Goal: Task Accomplishment & Management: Use online tool/utility

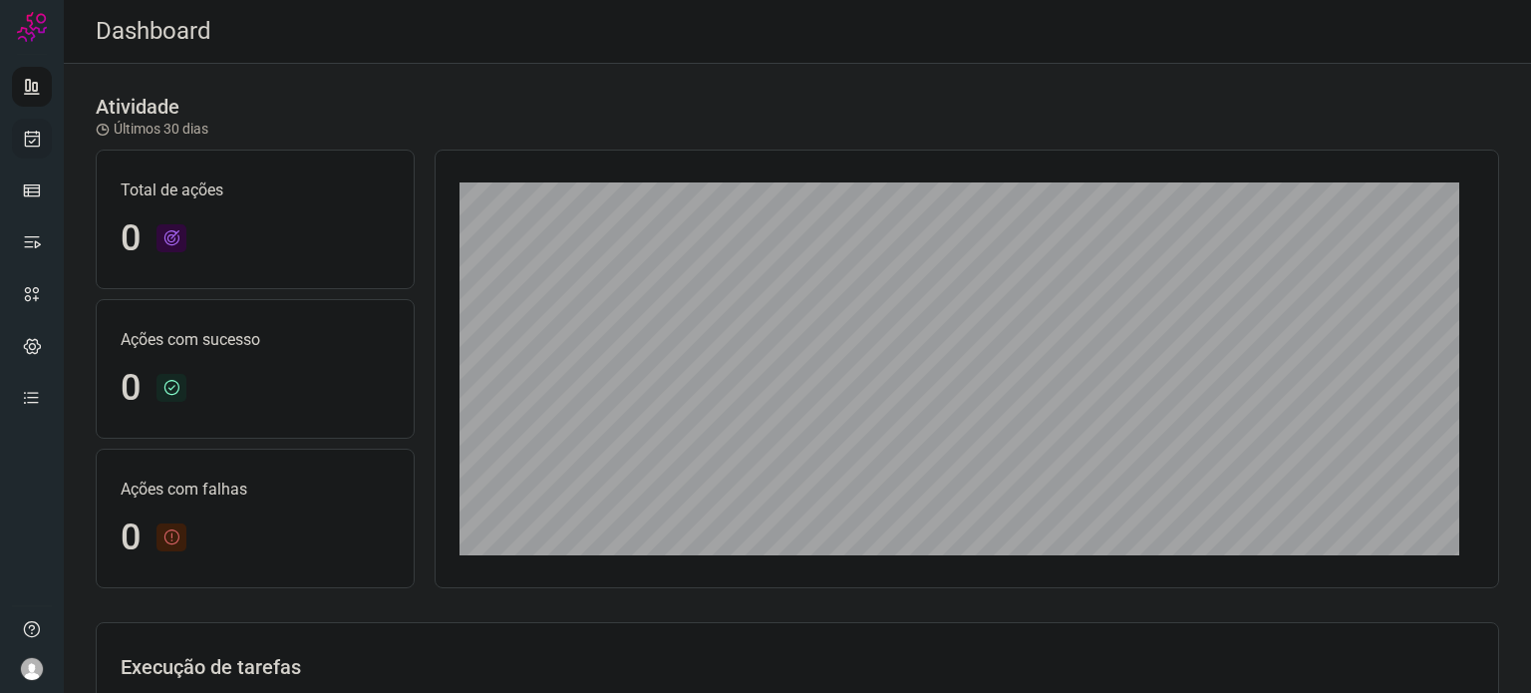
click at [40, 148] on link at bounding box center [32, 139] width 40 height 40
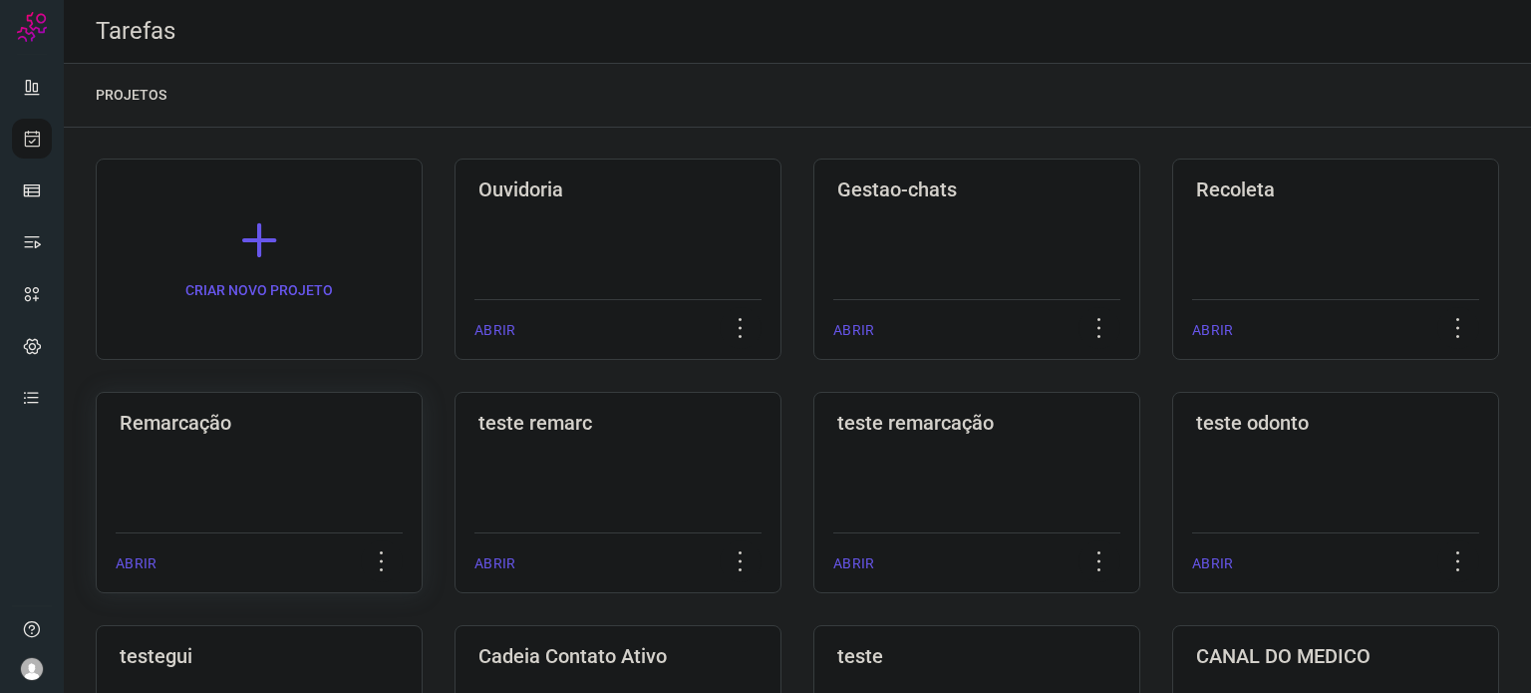
click at [241, 449] on div "Remarcação ABRIR" at bounding box center [259, 492] width 327 height 201
click at [242, 449] on div "Remarcação ABRIR" at bounding box center [259, 492] width 327 height 201
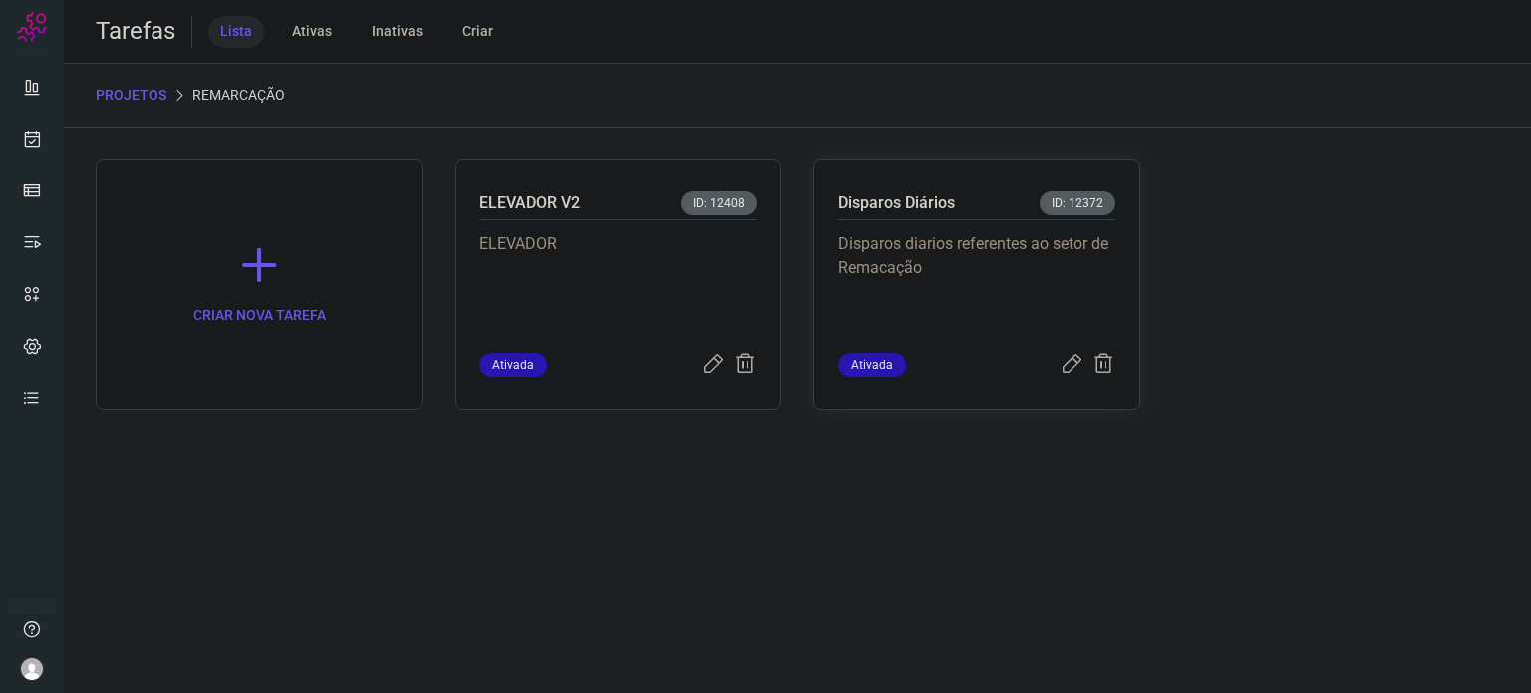
click at [933, 240] on p "Disparos diarios referentes ao setor de Remacação" at bounding box center [976, 282] width 277 height 100
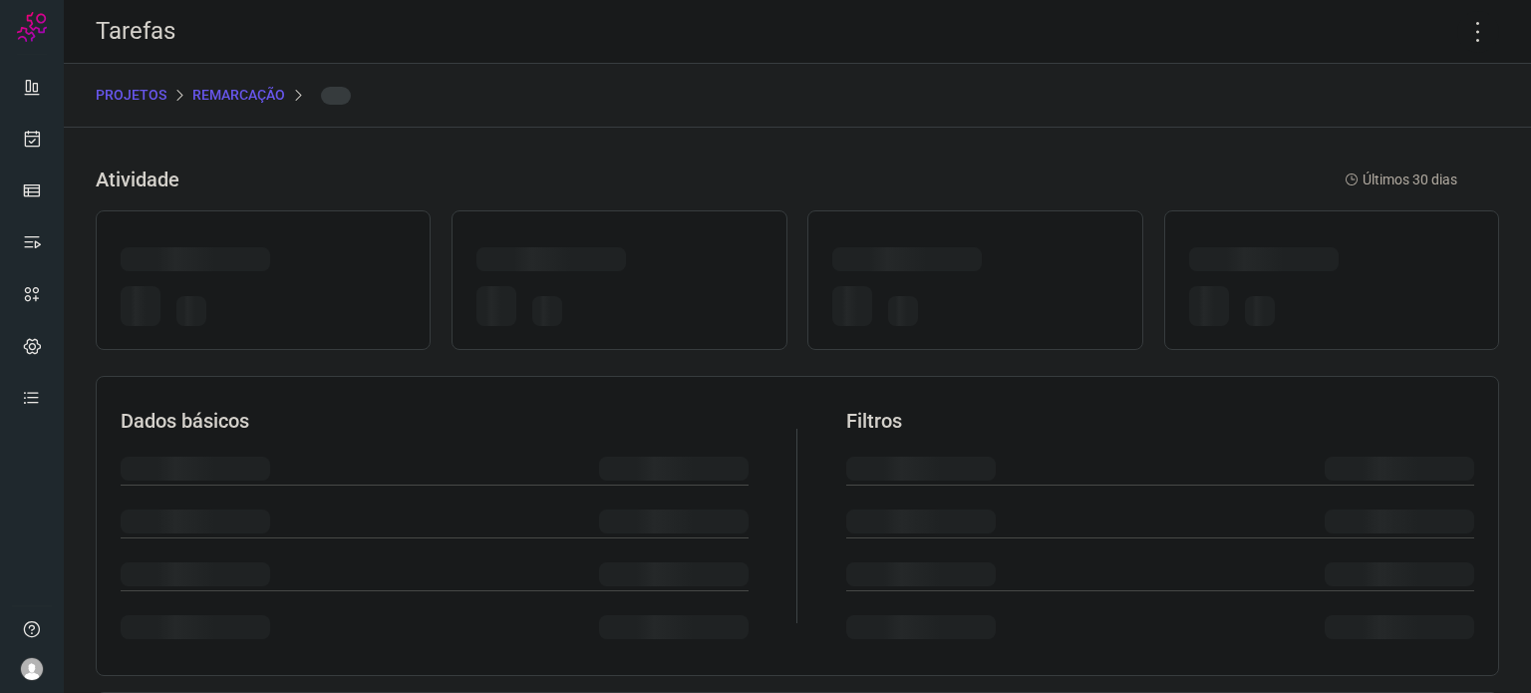
click at [1461, 30] on icon at bounding box center [1479, 32] width 42 height 42
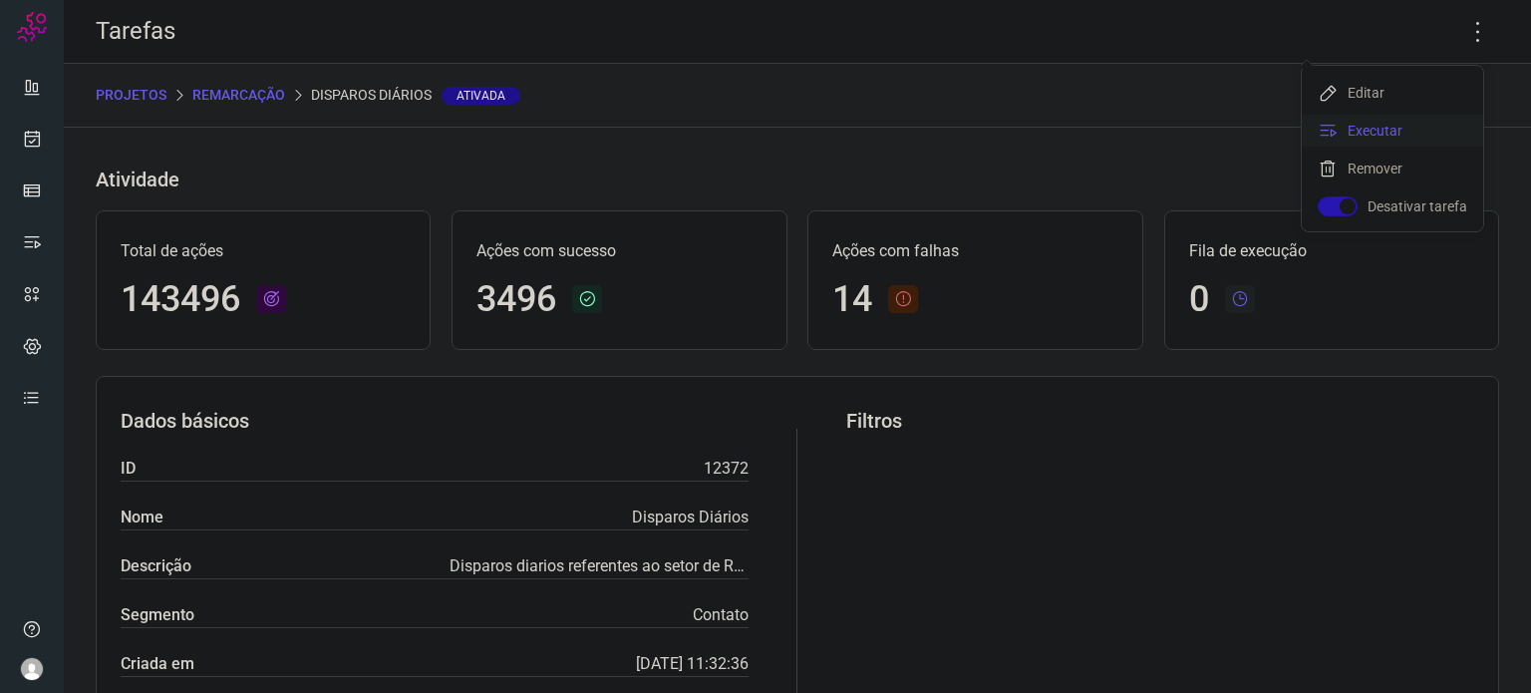
click at [1388, 131] on li "Executar" at bounding box center [1392, 131] width 181 height 32
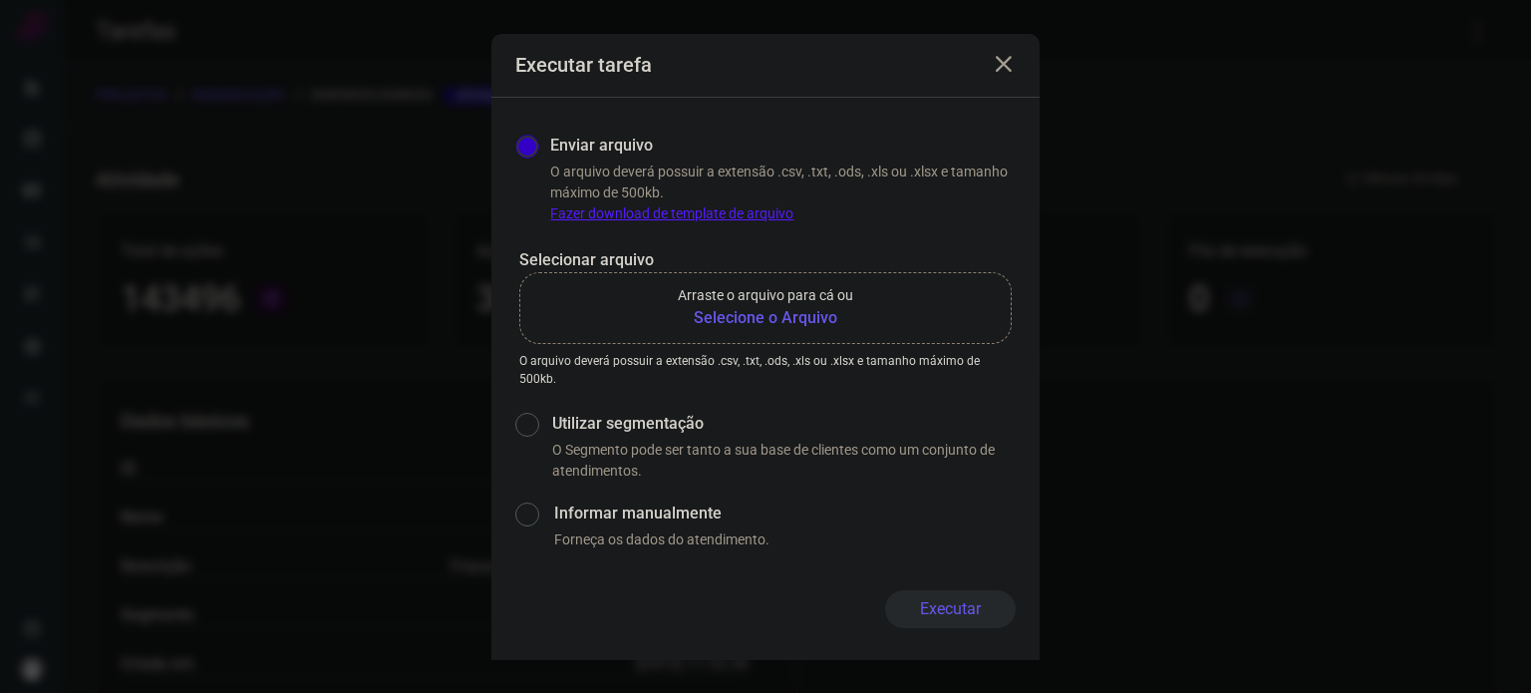
click at [799, 319] on b "Selecione o Arquivo" at bounding box center [765, 318] width 175 height 24
click at [0, 0] on input "Arraste o arquivo para cá ou Selecione o Arquivo" at bounding box center [0, 0] width 0 height 0
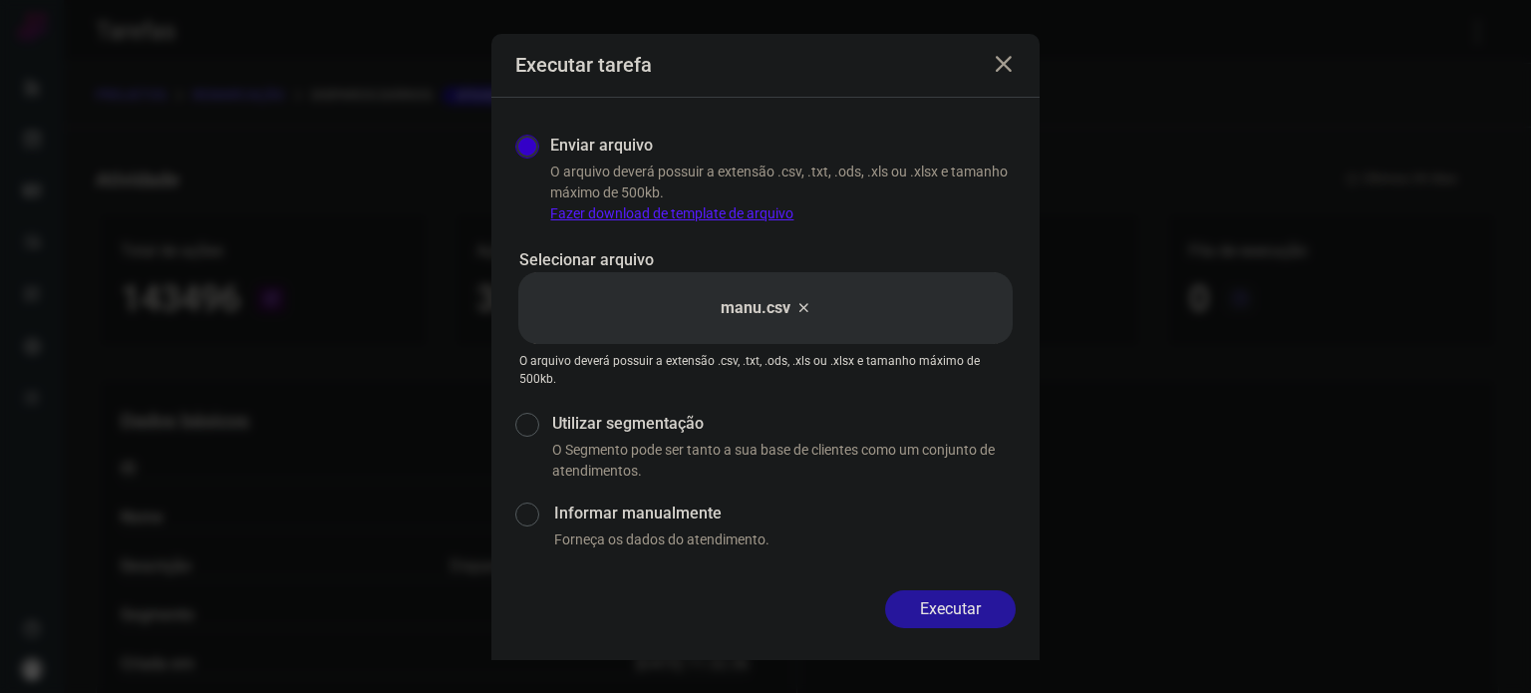
click at [961, 593] on button "Executar" at bounding box center [950, 609] width 131 height 38
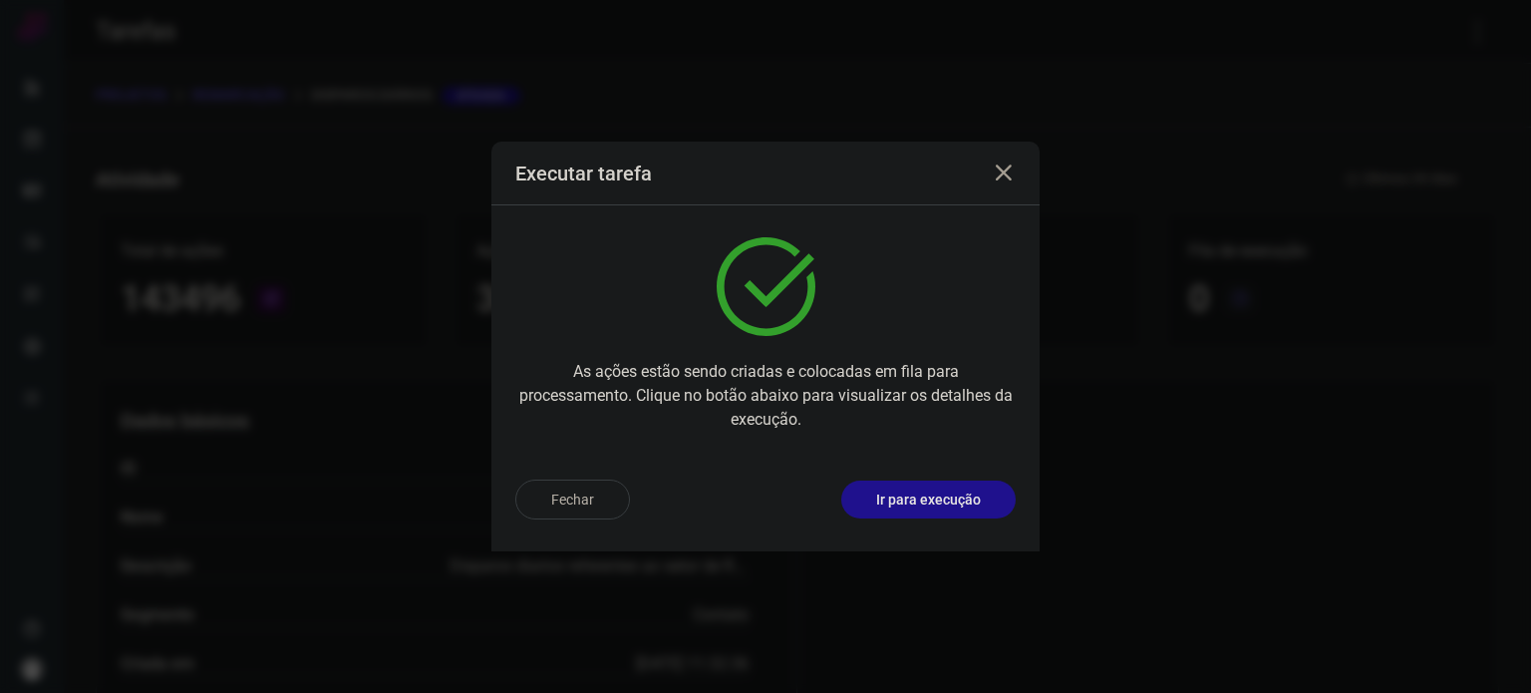
click at [907, 474] on div "Fechar Ir para execução" at bounding box center [765, 508] width 548 height 88
click at [909, 494] on p "Ir para execução" at bounding box center [928, 500] width 105 height 21
click at [909, 492] on p "Ir para execução" at bounding box center [928, 500] width 105 height 21
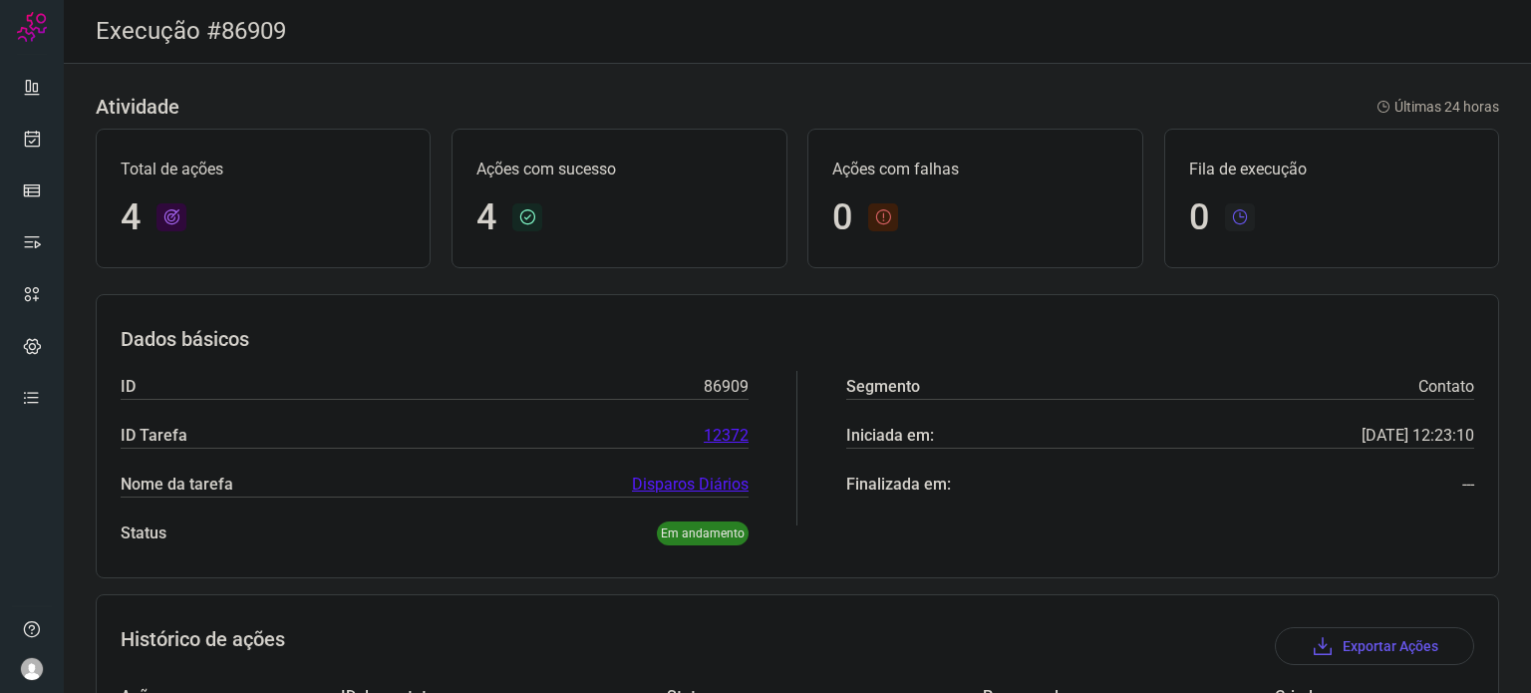
scroll to position [323, 0]
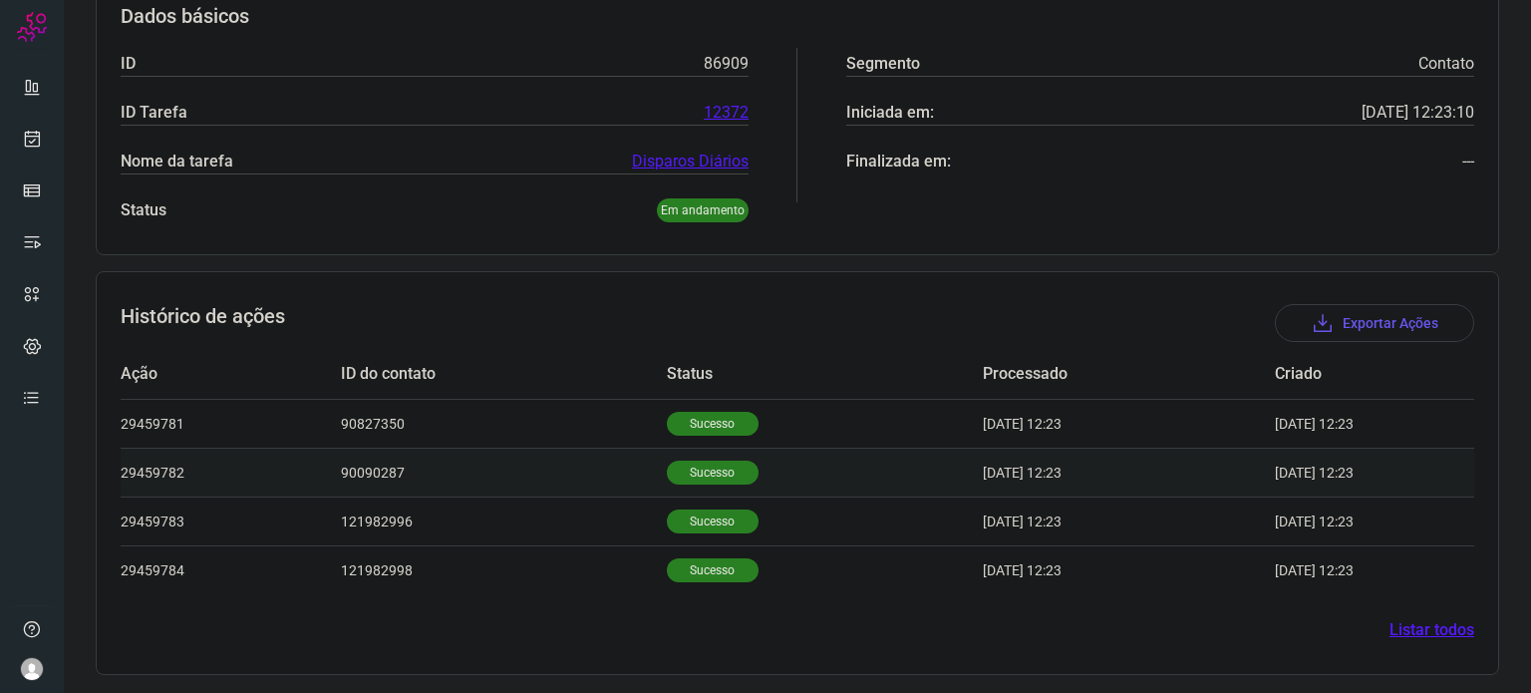
click at [736, 461] on td "Sucesso" at bounding box center [825, 472] width 316 height 49
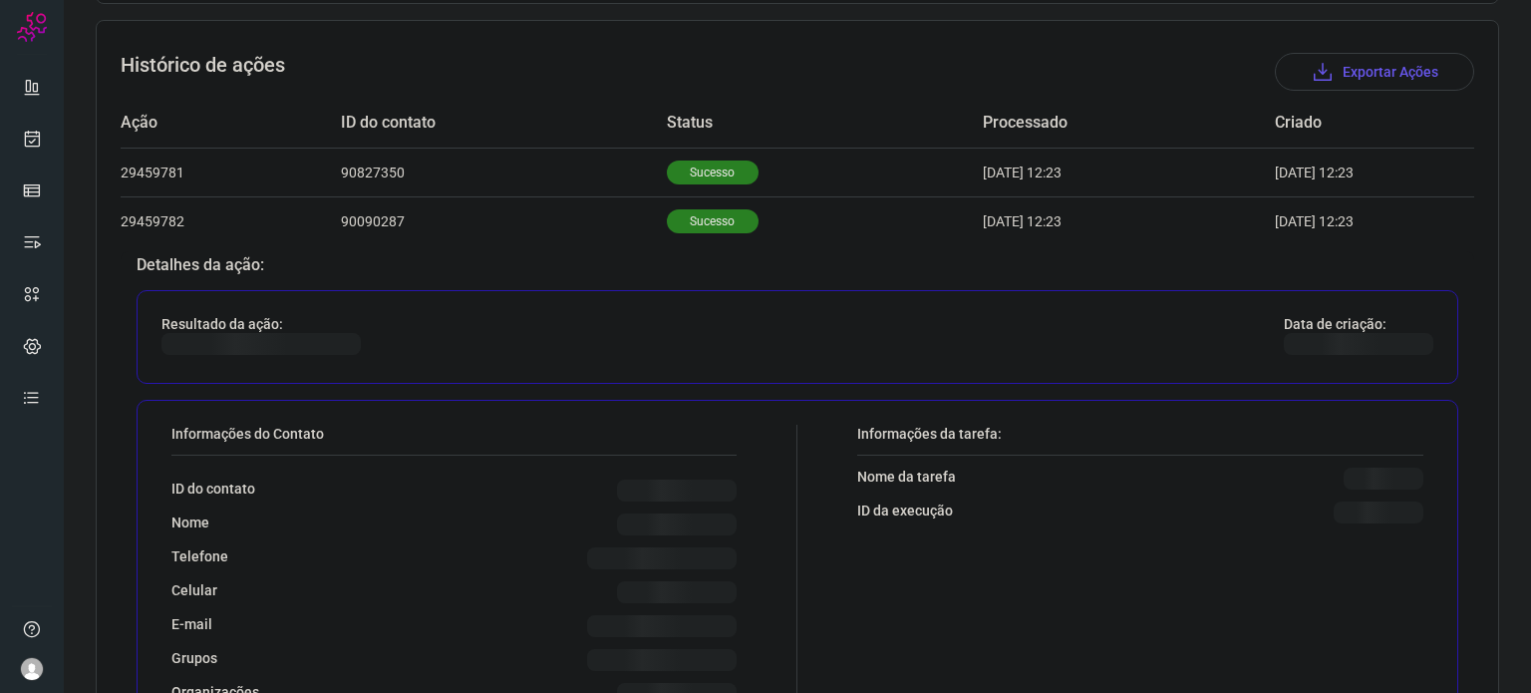
scroll to position [722, 0]
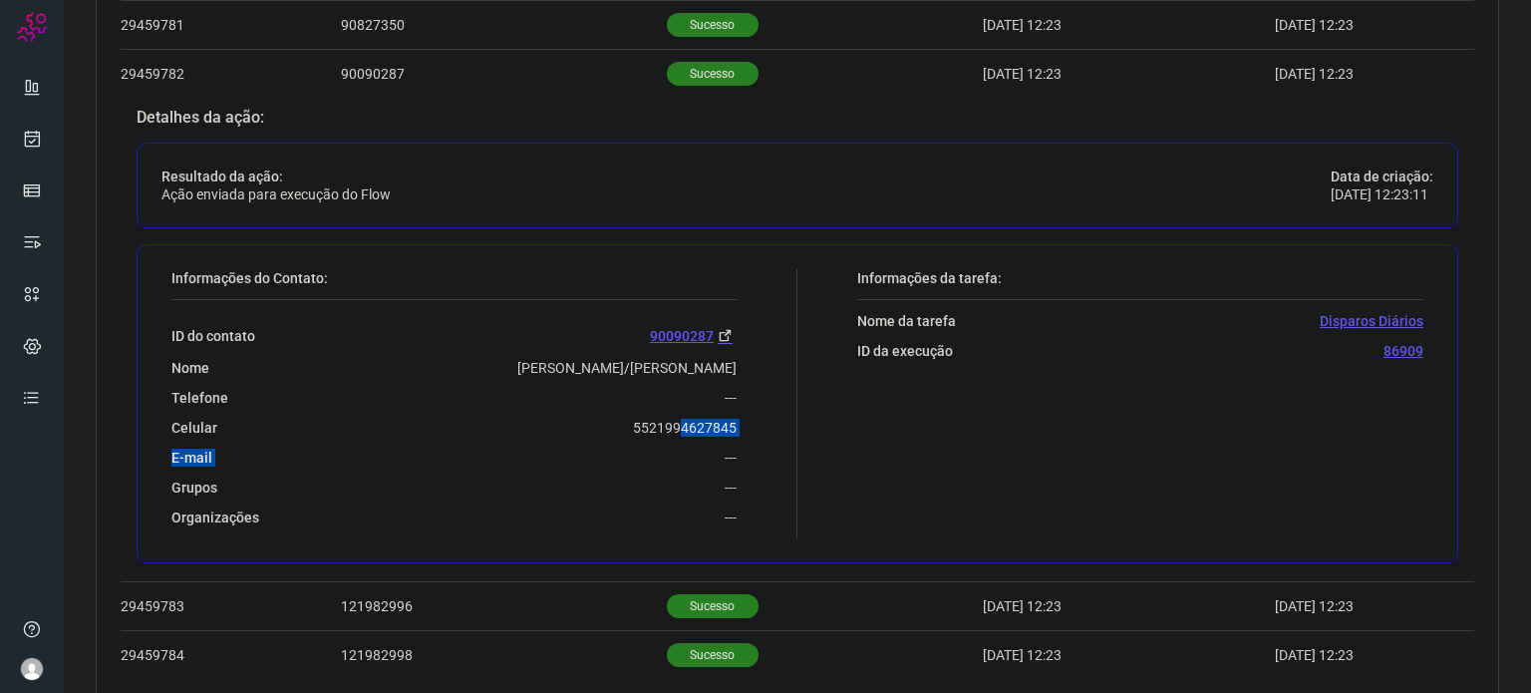
drag, startPoint x: 605, startPoint y: 438, endPoint x: 641, endPoint y: 418, distance: 41.1
click at [674, 423] on div "ID do contato 90090287 Nome [PERSON_NAME]/[PERSON_NAME] --- Celular [PHONE_NUMB…" at bounding box center [453, 413] width 565 height 226
drag, startPoint x: 512, startPoint y: 386, endPoint x: 565, endPoint y: 409, distance: 57.6
click at [522, 389] on div "Telefone ---" at bounding box center [453, 398] width 565 height 18
drag, startPoint x: 620, startPoint y: 416, endPoint x: 760, endPoint y: 426, distance: 139.9
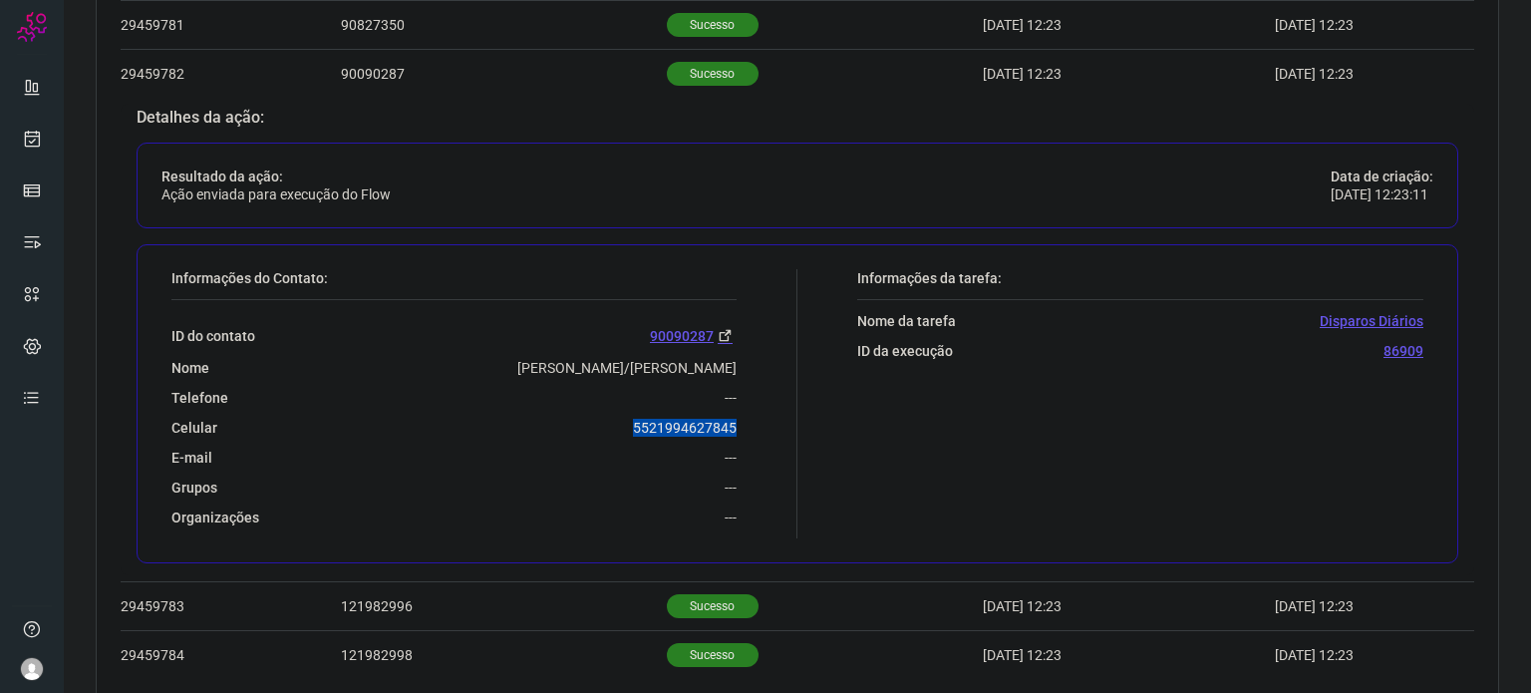
click at [760, 426] on div "Informações do Contato: ID do contato 90090287 Nome [PERSON_NAME]/[PERSON_NAME]…" at bounding box center [480, 403] width 636 height 269
copy p "5521994627845"
click at [29, 136] on icon at bounding box center [32, 139] width 21 height 20
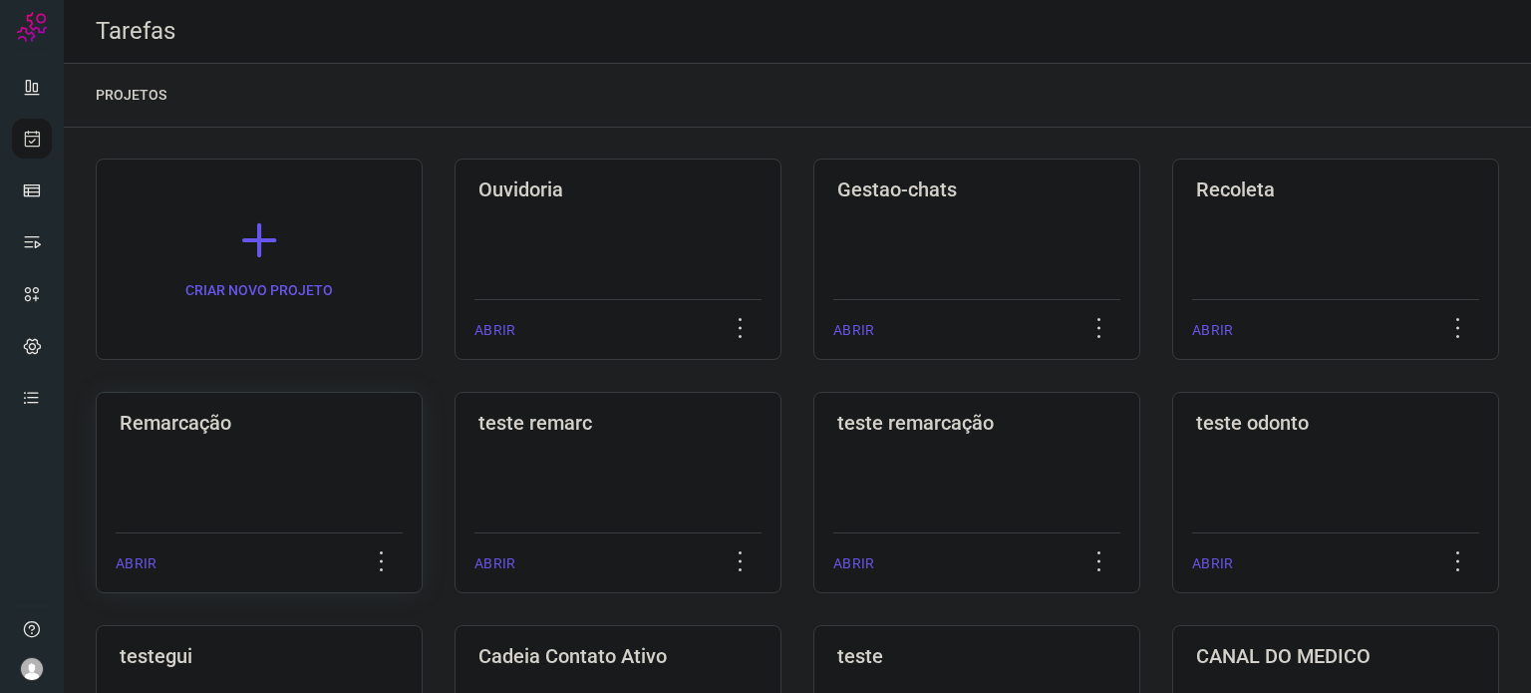
click at [351, 455] on div "Remarcação ABRIR" at bounding box center [259, 492] width 327 height 201
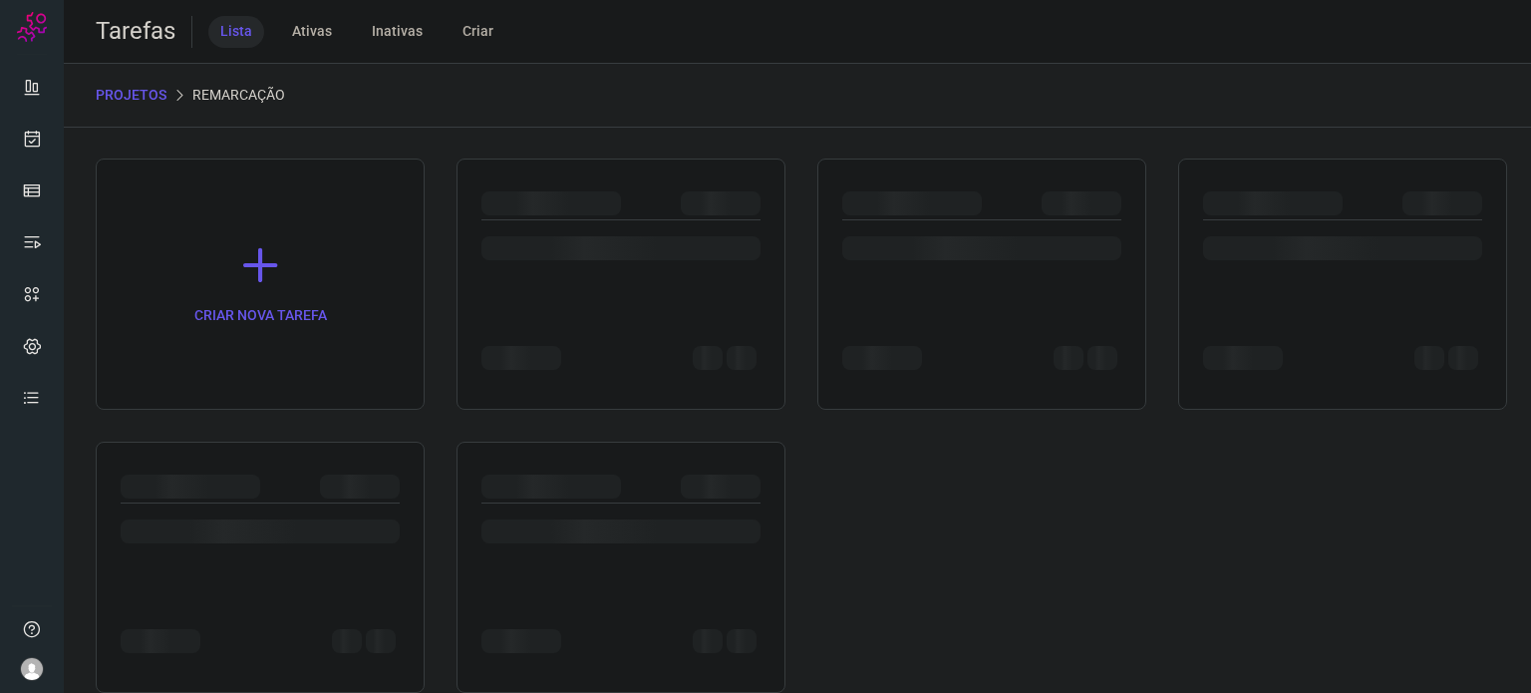
click at [350, 453] on div at bounding box center [260, 567] width 329 height 251
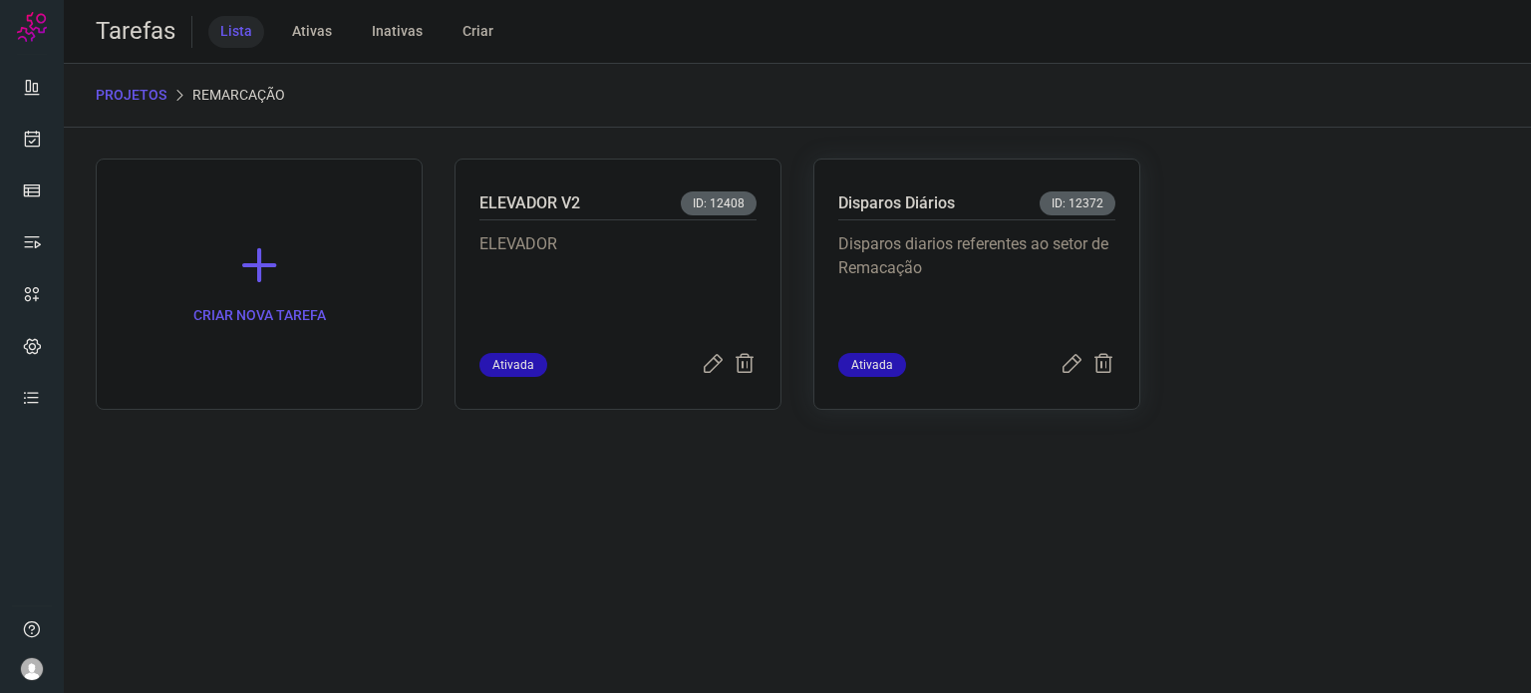
click at [1005, 259] on p "Disparos diarios referentes ao setor de Remacação" at bounding box center [976, 282] width 277 height 100
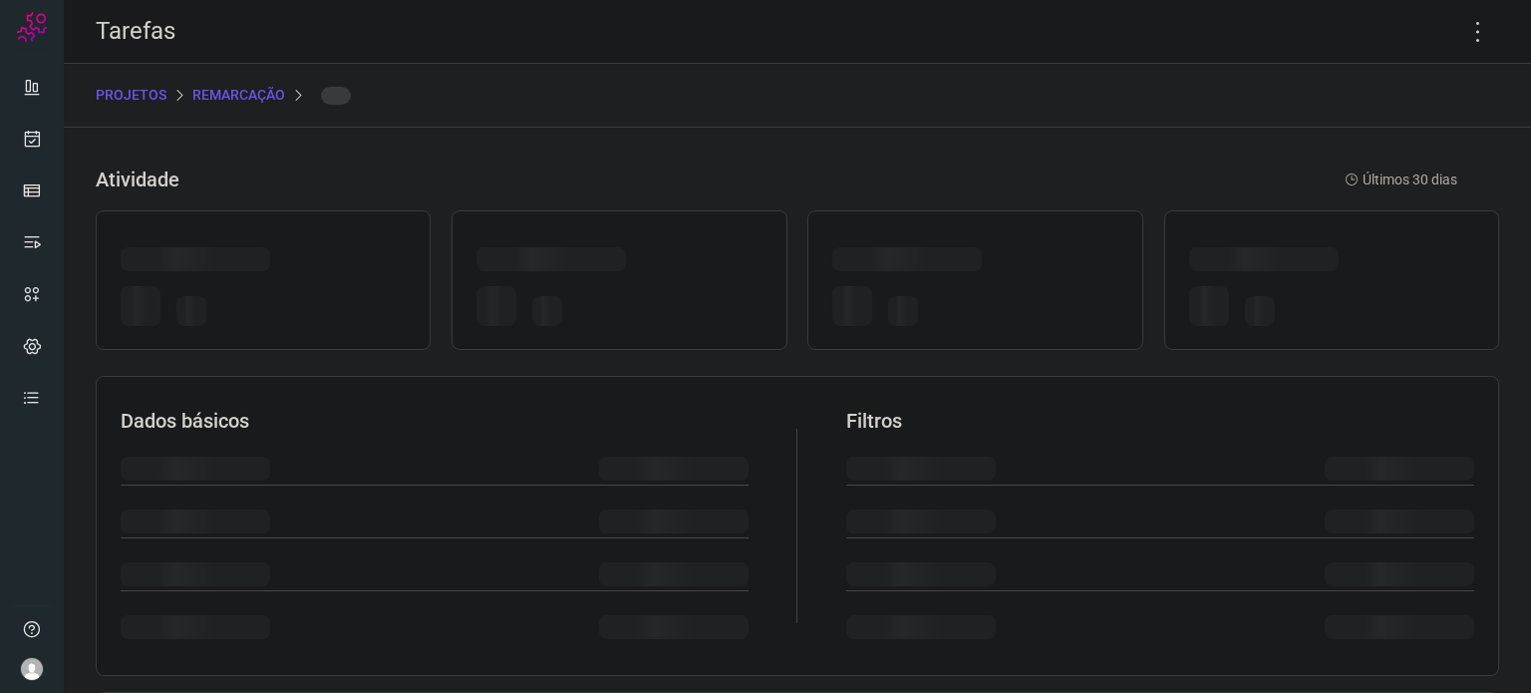
click at [1004, 259] on div at bounding box center [974, 262] width 285 height 31
click at [1465, 38] on icon at bounding box center [1479, 32] width 42 height 42
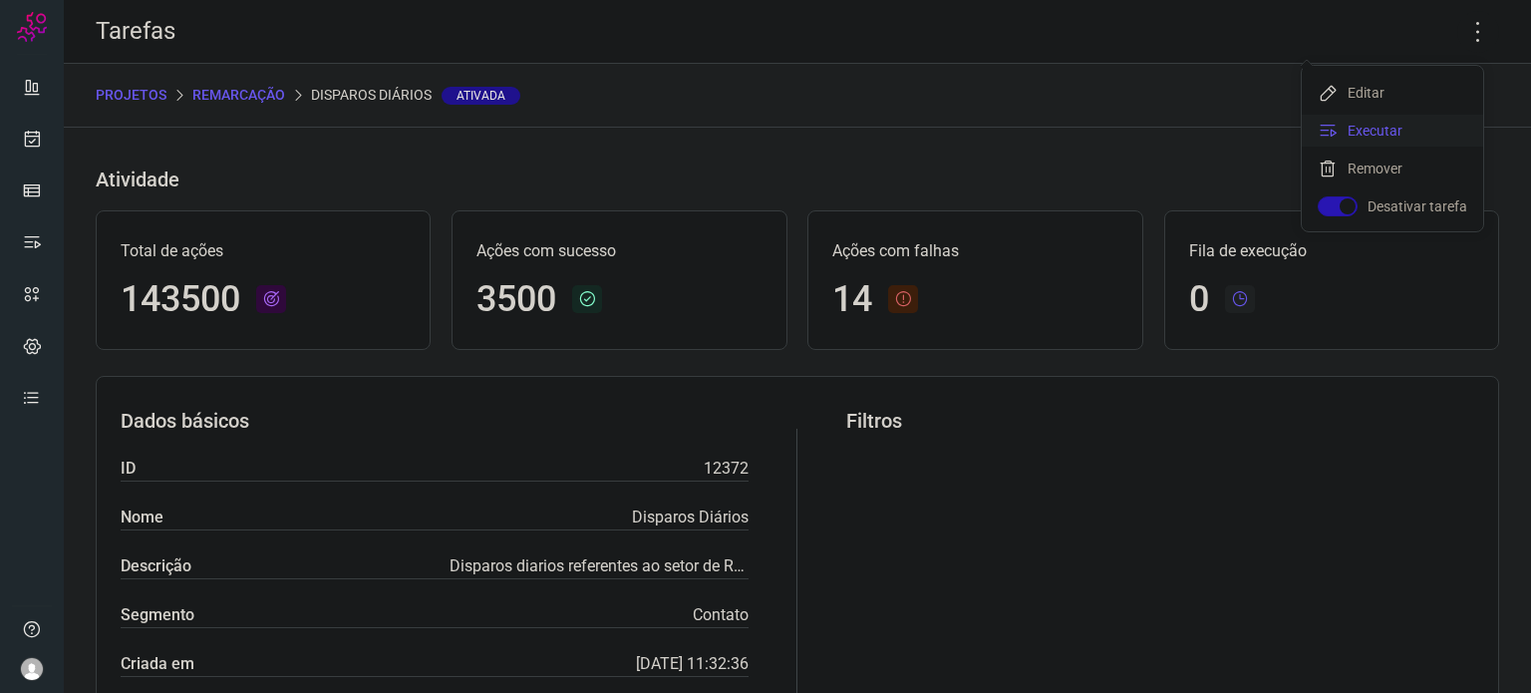
click at [1429, 131] on li "Executar" at bounding box center [1392, 131] width 181 height 32
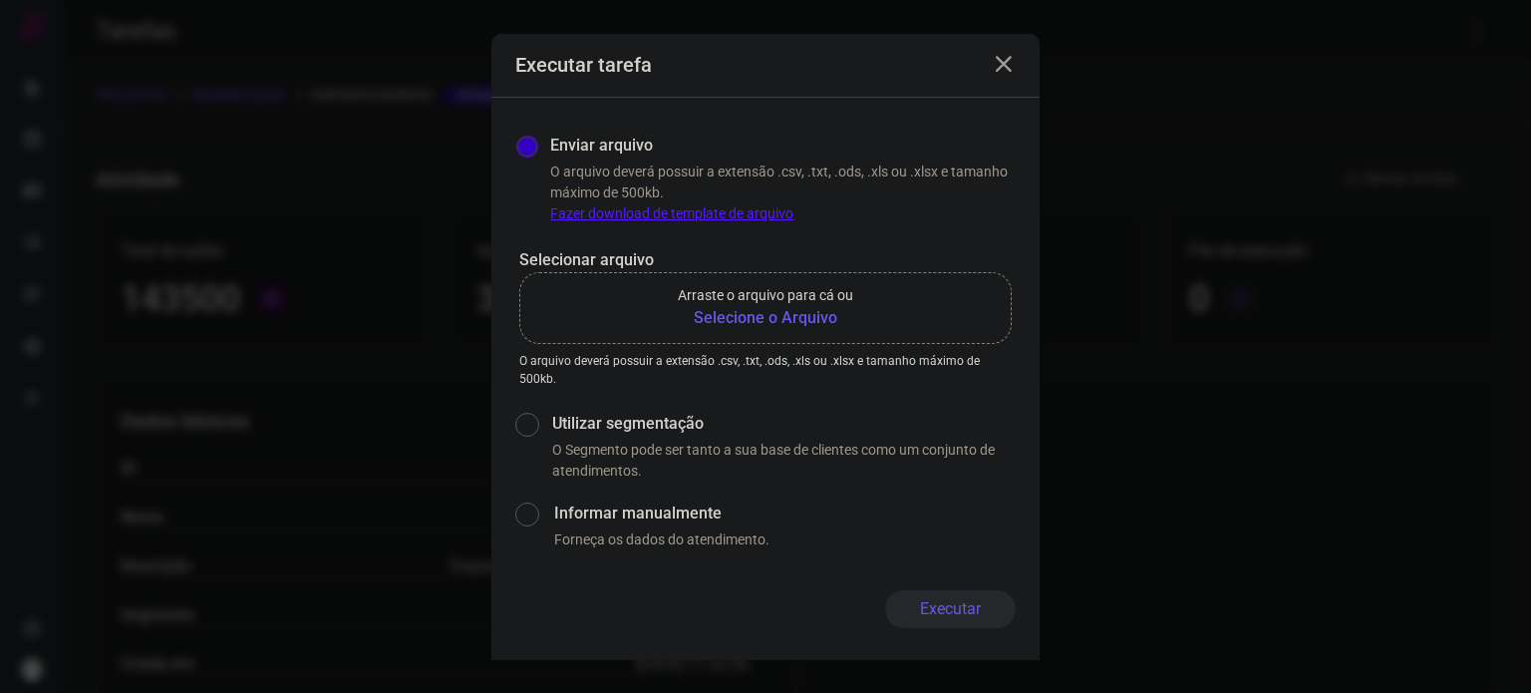
click at [780, 314] on b "Selecione o Arquivo" at bounding box center [765, 318] width 175 height 24
click at [0, 0] on input "Arraste o arquivo para cá ou Selecione o Arquivo" at bounding box center [0, 0] width 0 height 0
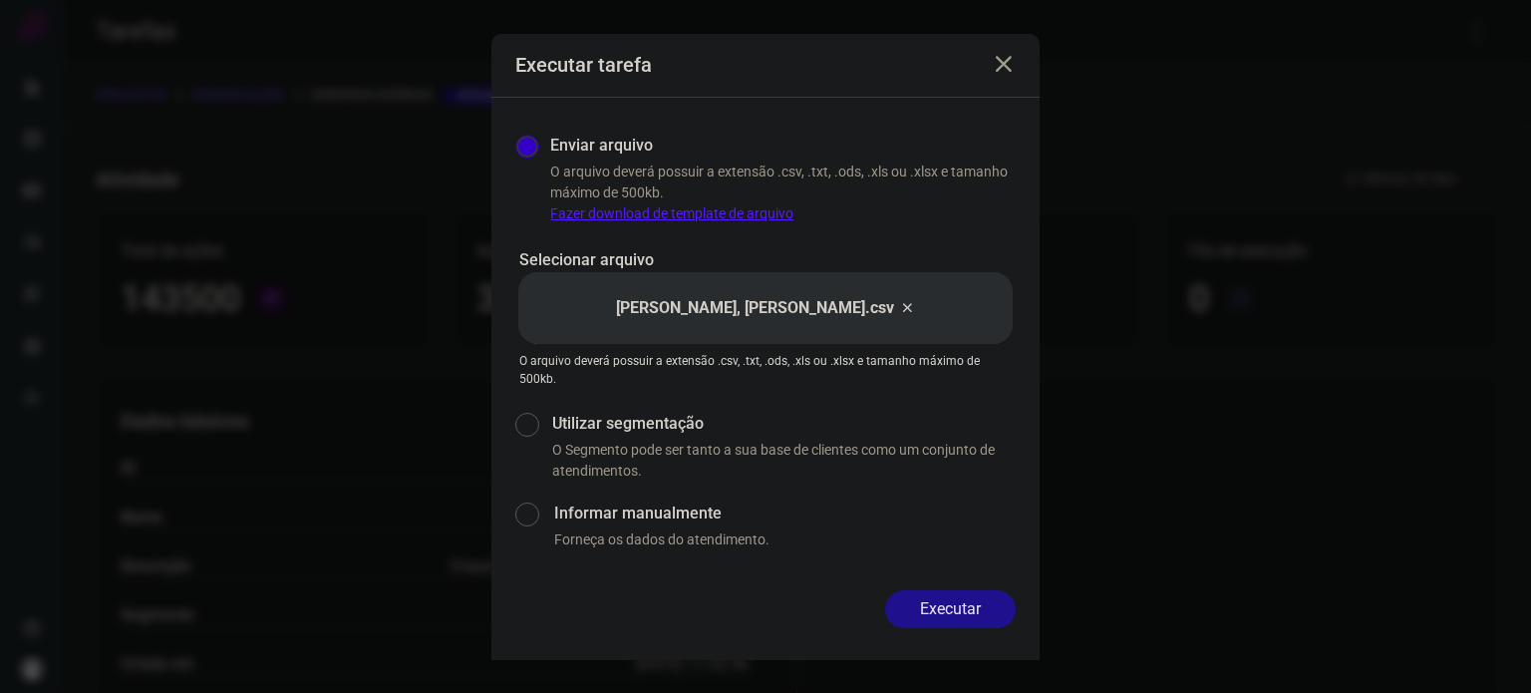
click at [964, 610] on button "Executar" at bounding box center [950, 609] width 131 height 38
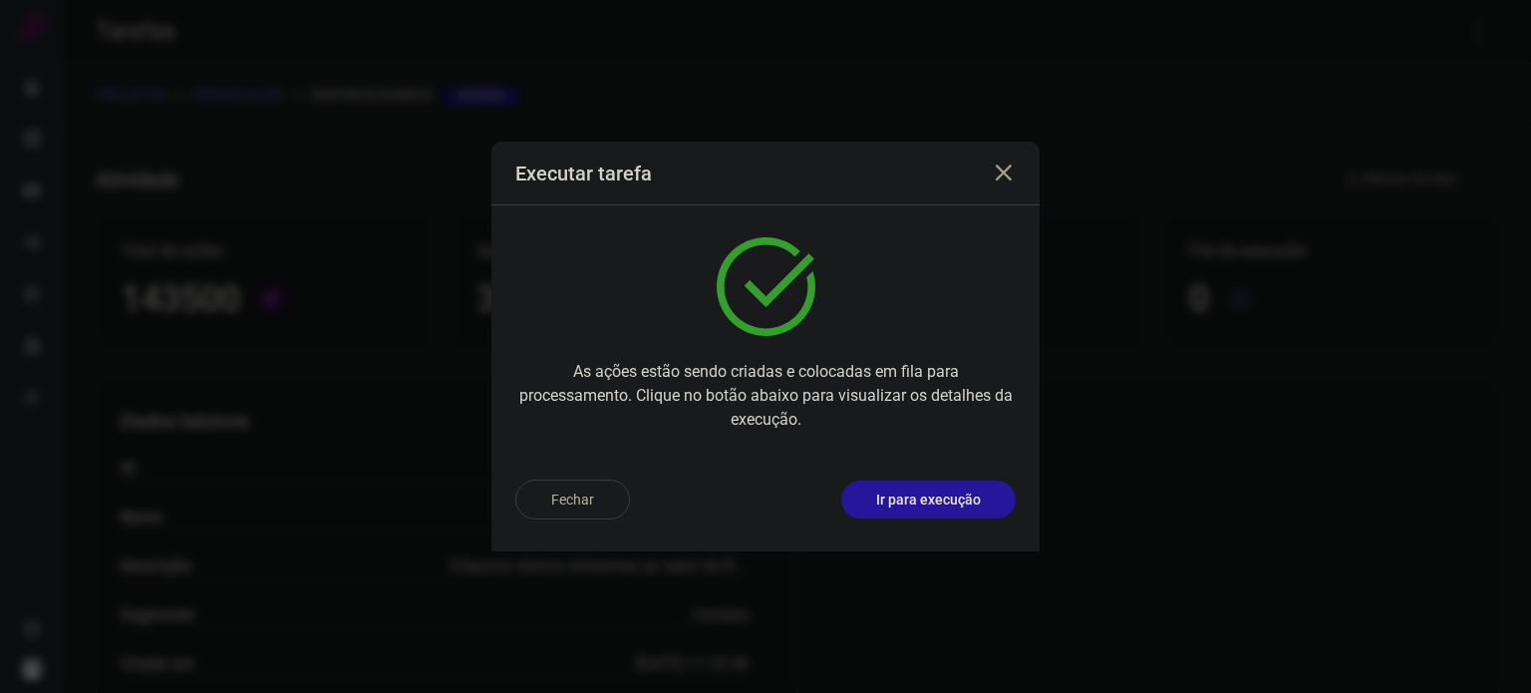
click at [941, 510] on button "Ir para execução" at bounding box center [928, 500] width 174 height 38
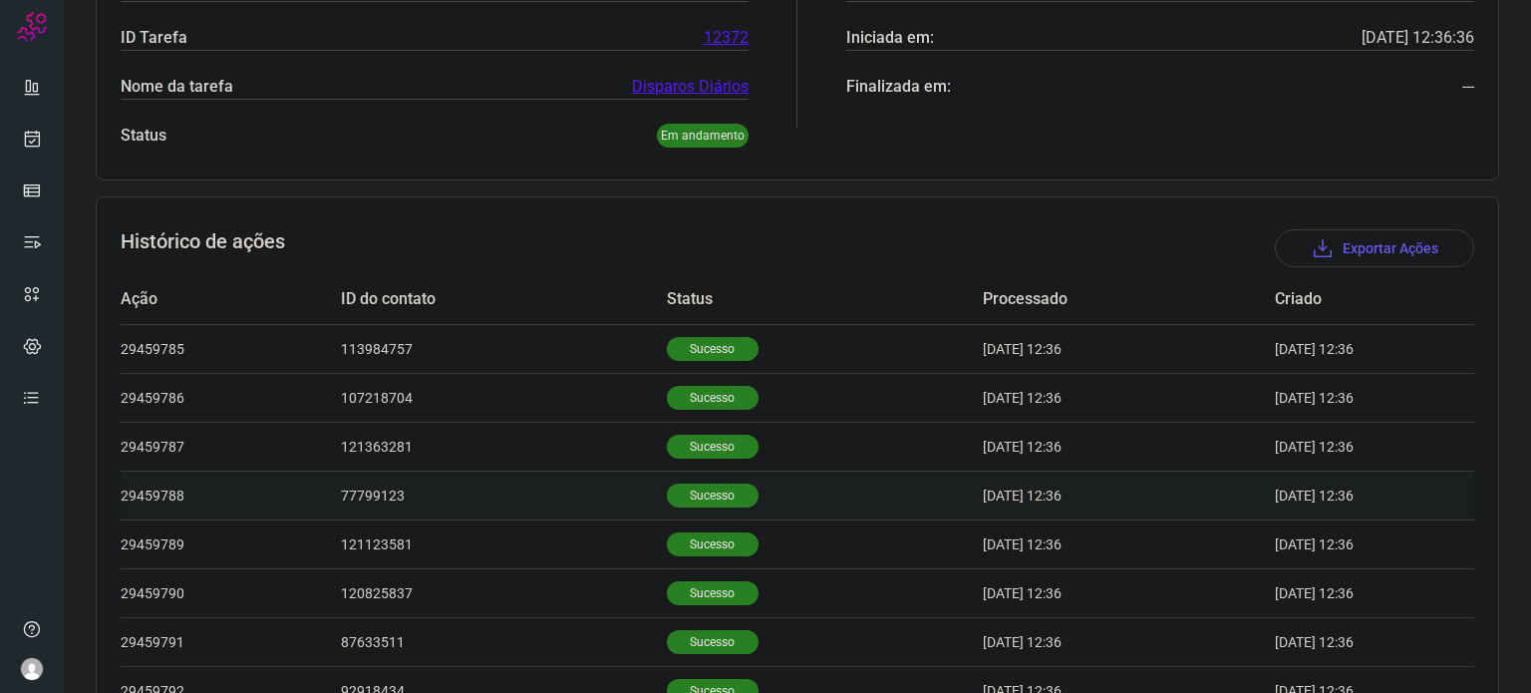
scroll to position [399, 0]
click at [678, 483] on p "Sucesso" at bounding box center [713, 495] width 92 height 24
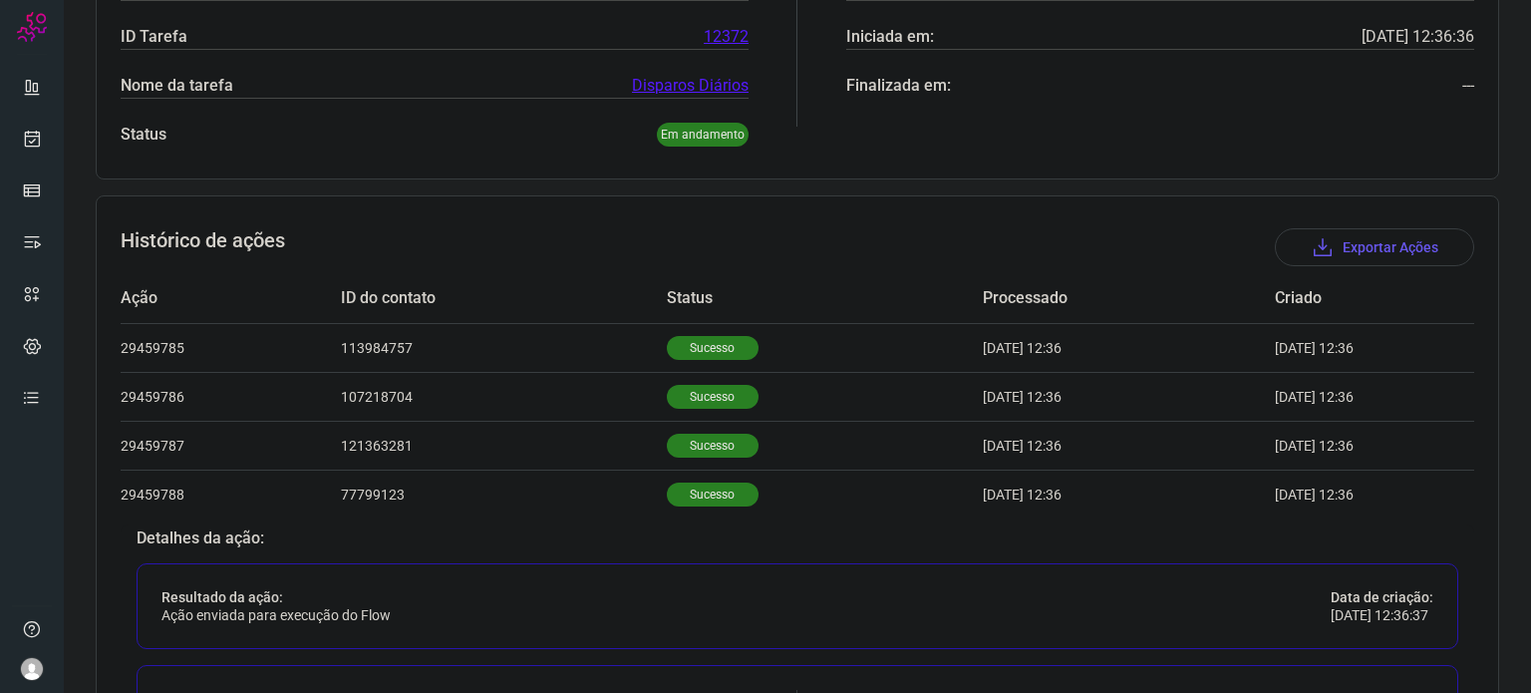
scroll to position [598, 0]
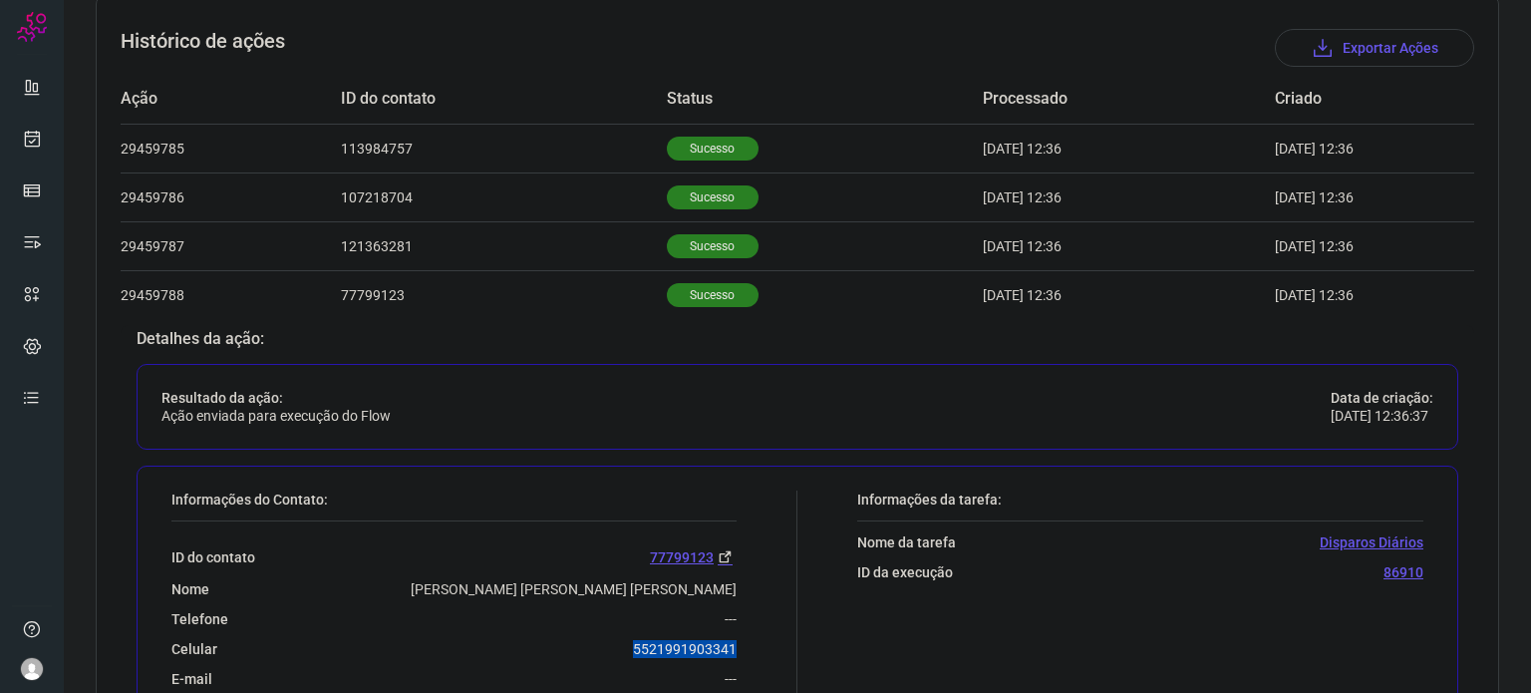
drag, startPoint x: 638, startPoint y: 649, endPoint x: 726, endPoint y: 643, distance: 87.9
click at [726, 643] on div "Celular [PHONE_NUMBER]" at bounding box center [453, 649] width 565 height 18
copy p "5521991903341"
